Goal: Find contact information: Find contact information

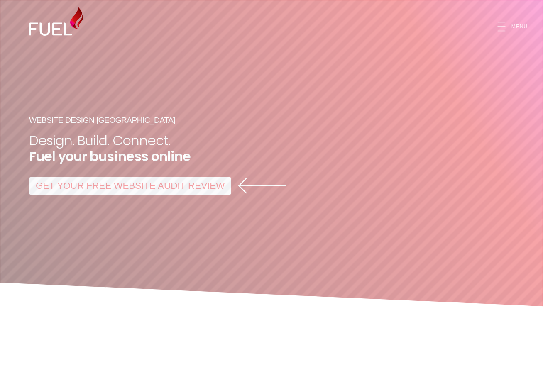
click at [513, 30] on link "Menu" at bounding box center [510, 27] width 64 height 16
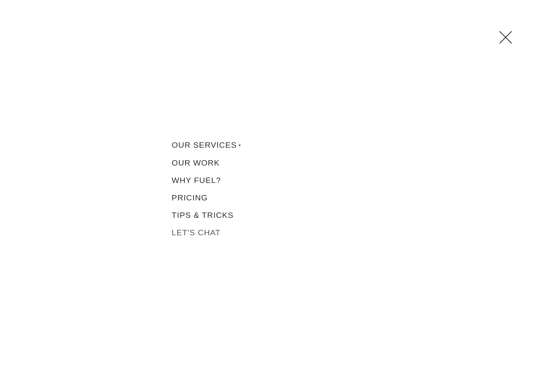
click at [193, 236] on link "Let's Chat" at bounding box center [271, 232] width 207 height 17
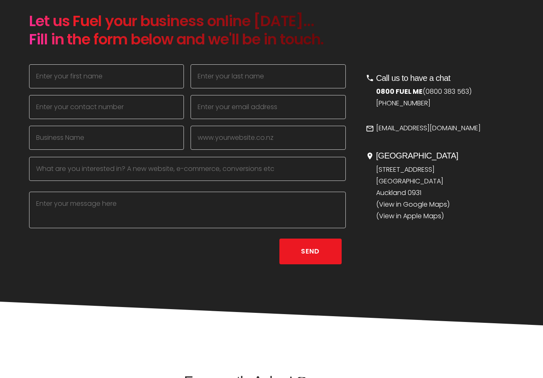
scroll to position [350, 0]
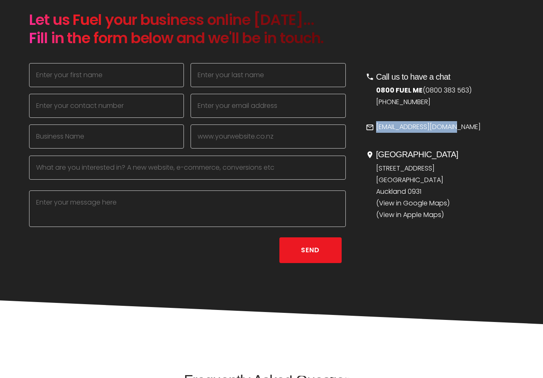
drag, startPoint x: 436, startPoint y: 129, endPoint x: 374, endPoint y: 129, distance: 62.6
click at [374, 129] on tr "[EMAIL_ADDRESS][DOMAIN_NAME]" at bounding box center [439, 127] width 148 height 17
copy link "[EMAIL_ADDRESS][DOMAIN_NAME]"
